Goal: Task Accomplishment & Management: Manage account settings

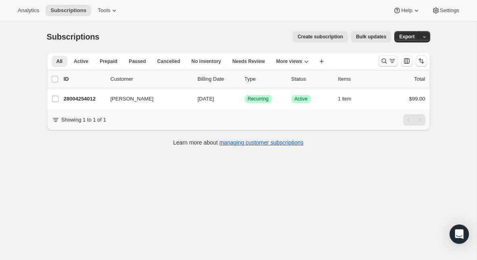
click at [384, 61] on icon "Search and filter results" at bounding box center [384, 61] width 8 height 8
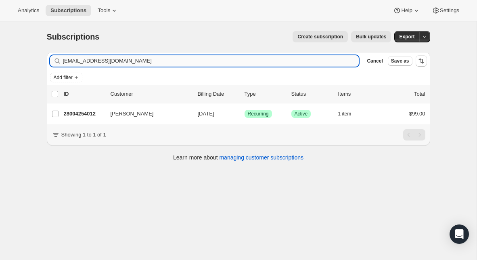
click at [158, 62] on input "[EMAIL_ADDRESS][DOMAIN_NAME]" at bounding box center [211, 60] width 296 height 11
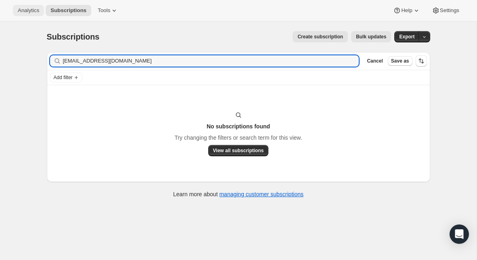
type input "[EMAIL_ADDRESS][DOMAIN_NAME]"
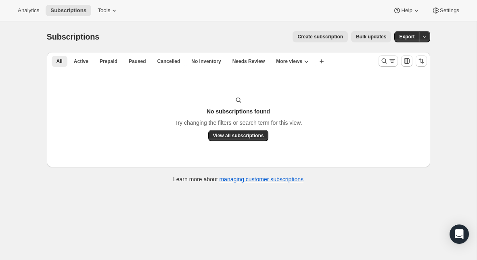
click at [377, 64] on div at bounding box center [402, 61] width 55 height 16
click at [383, 61] on icon "Search and filter results" at bounding box center [384, 61] width 8 height 8
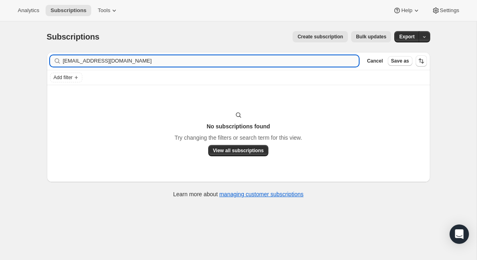
click at [144, 64] on input "[EMAIL_ADDRESS][DOMAIN_NAME]" at bounding box center [211, 60] width 296 height 11
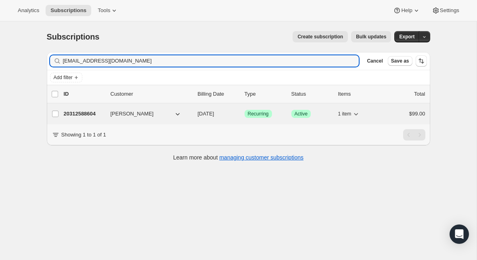
type input "[EMAIL_ADDRESS][DOMAIN_NAME]"
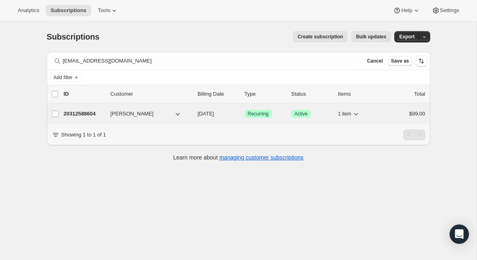
click at [88, 114] on p "20312588604" at bounding box center [84, 114] width 40 height 8
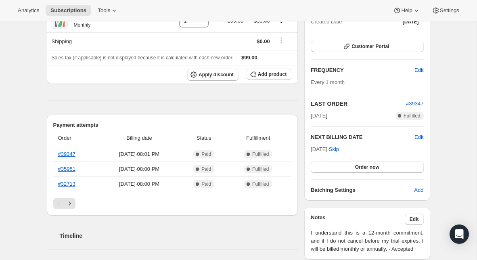
scroll to position [102, 0]
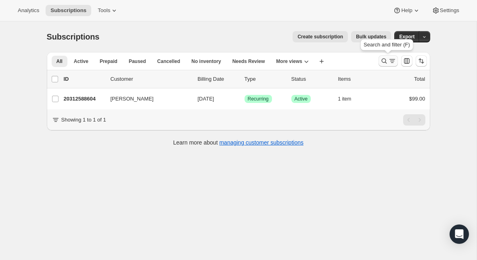
click at [388, 60] on icon "Search and filter results" at bounding box center [392, 61] width 8 height 8
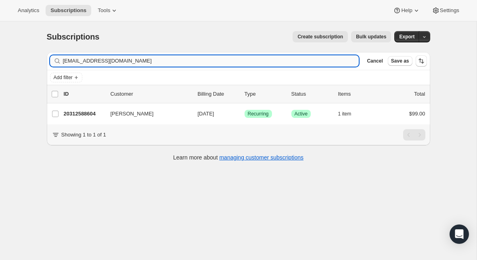
click at [188, 62] on input "[EMAIL_ADDRESS][DOMAIN_NAME]" at bounding box center [211, 60] width 296 height 11
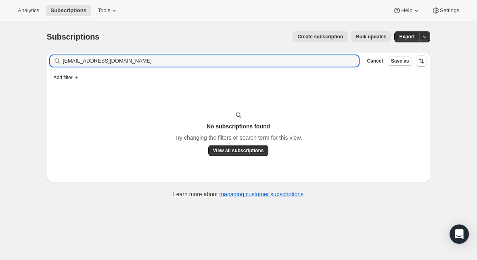
type input "[EMAIL_ADDRESS][DOMAIN_NAME]"
